Goal: Navigation & Orientation: Find specific page/section

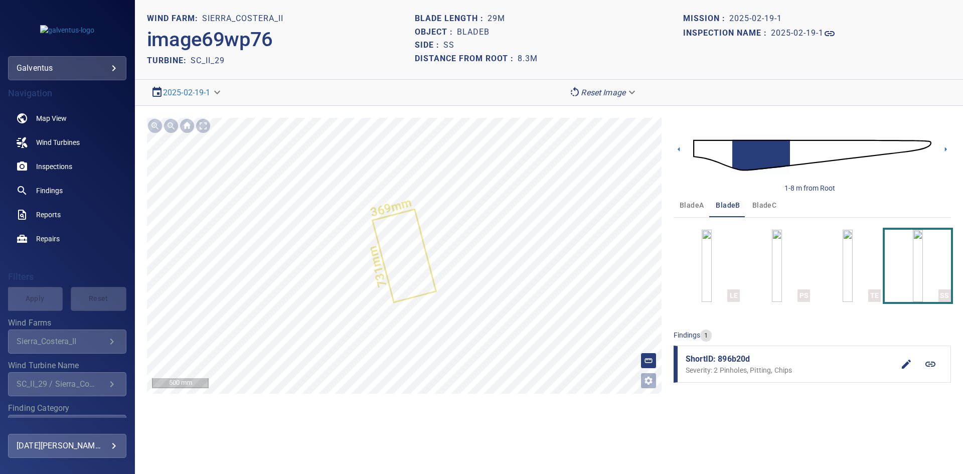
click at [756, 205] on span "bladeC" at bounding box center [764, 205] width 24 height 13
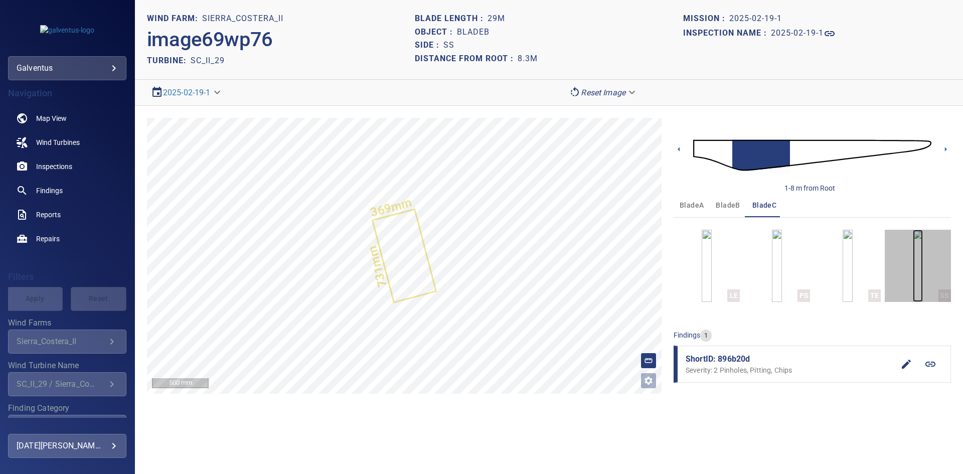
click at [917, 275] on img "button" at bounding box center [918, 266] width 10 height 72
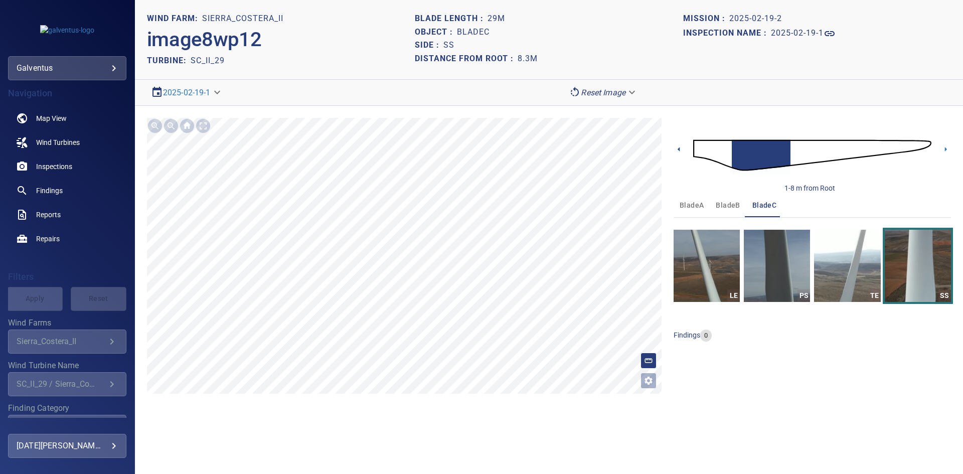
click at [683, 151] on icon at bounding box center [678, 149] width 11 height 11
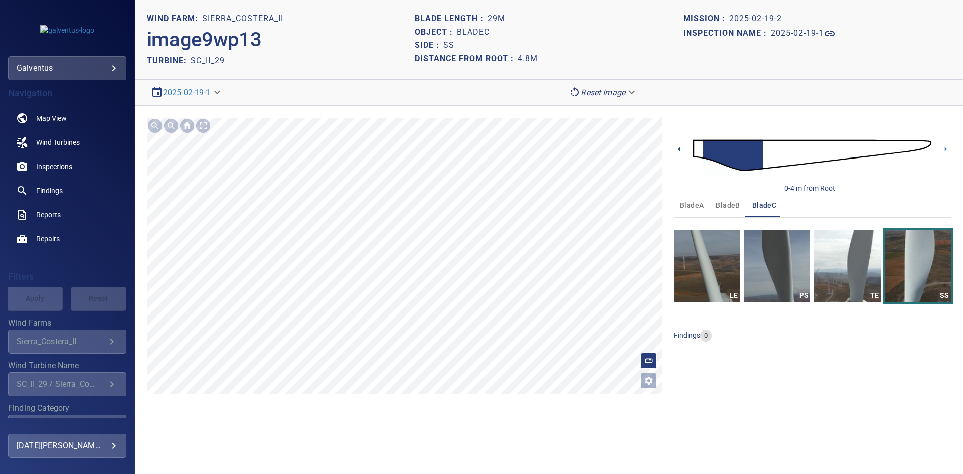
click at [677, 147] on icon at bounding box center [678, 149] width 11 height 11
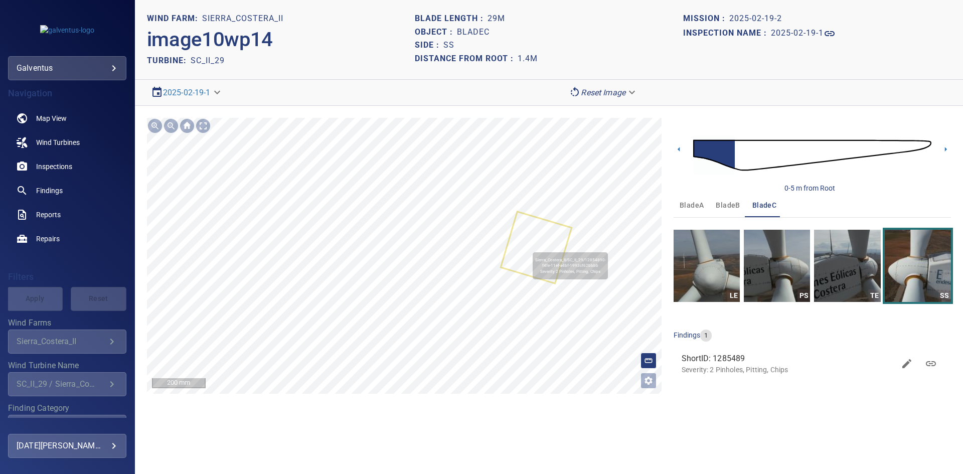
click at [529, 247] on icon at bounding box center [535, 248] width 69 height 70
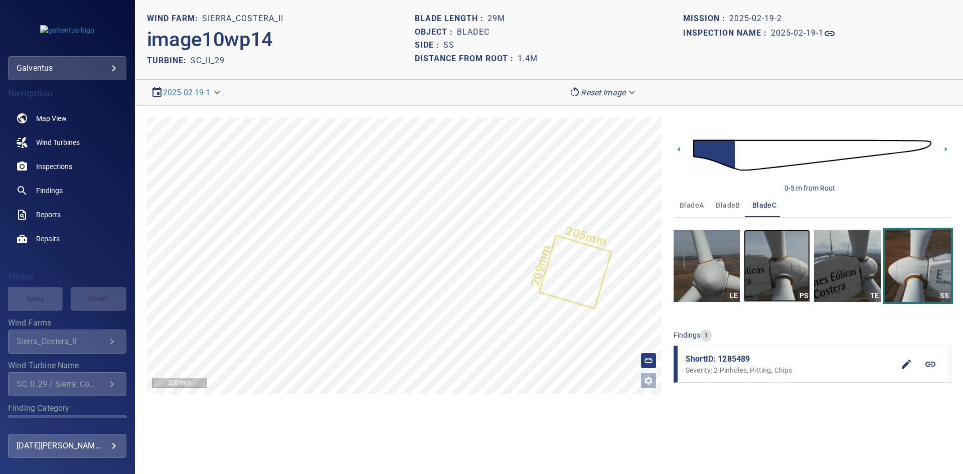
click at [763, 268] on img "button" at bounding box center [777, 266] width 66 height 72
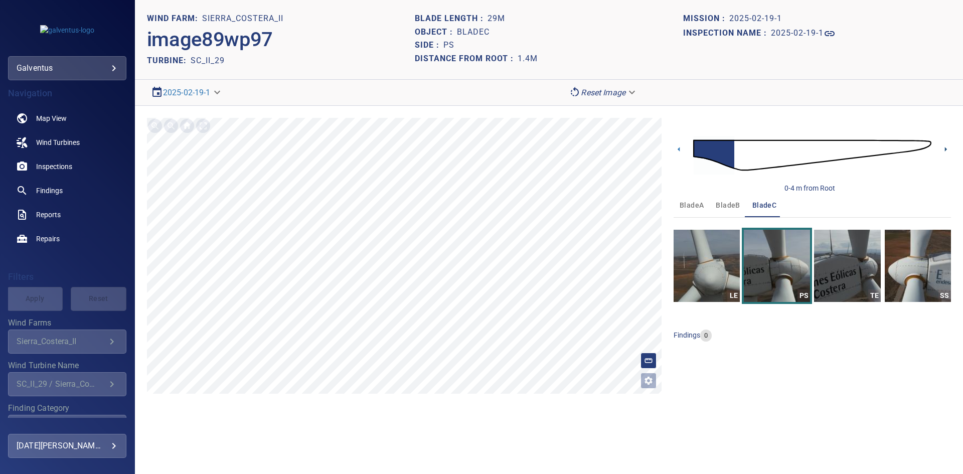
click at [945, 148] on icon at bounding box center [946, 149] width 2 height 5
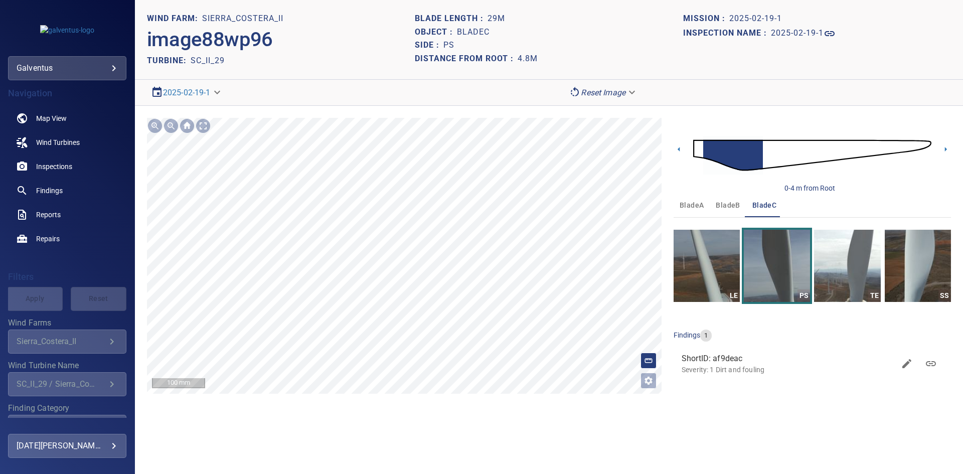
click at [457, 432] on section "**********" at bounding box center [549, 237] width 828 height 474
click at [529, 299] on icon at bounding box center [529, 261] width 50 height 121
